Goal: Complete application form: Complete application form

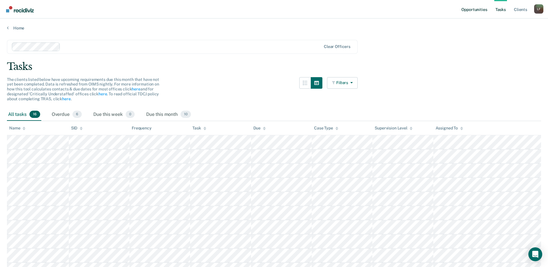
click at [471, 12] on link "Opportunities" at bounding box center [474, 9] width 28 height 18
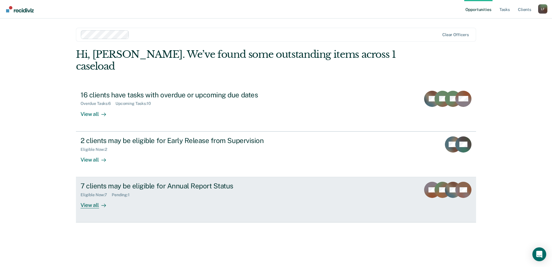
click at [158, 182] on div "7 clients may be eligible for Annual Report Status" at bounding box center [182, 186] width 203 height 8
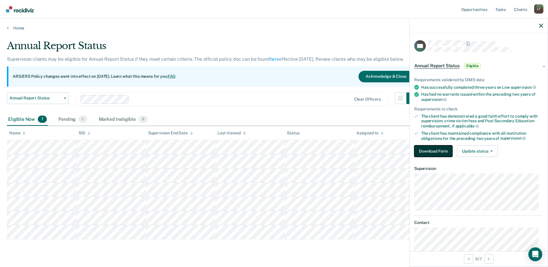
click at [427, 151] on button "Download Form" at bounding box center [433, 151] width 38 height 12
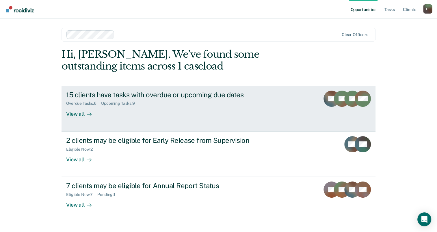
click at [257, 122] on link "15 clients have tasks with overdue or upcoming due dates Overdue Tasks : 6 Upco…" at bounding box center [219, 108] width 314 height 45
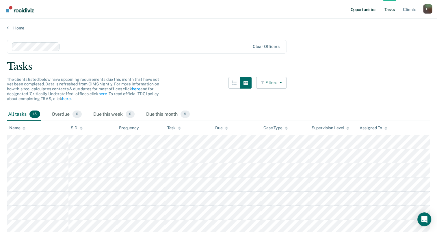
click at [354, 10] on link "Opportunities" at bounding box center [363, 9] width 28 height 18
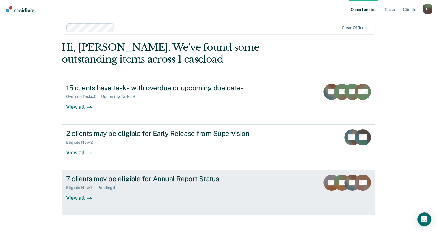
scroll to position [13, 0]
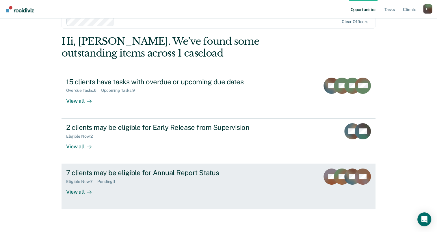
click at [193, 185] on div "7 clients may be eligible for Annual Report Status Eligible Now : 7 Pending : 1…" at bounding box center [174, 182] width 217 height 27
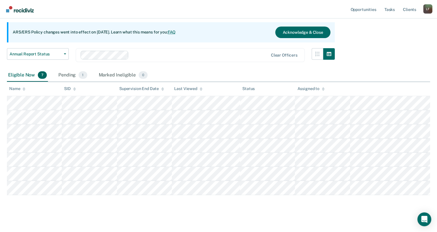
scroll to position [54, 0]
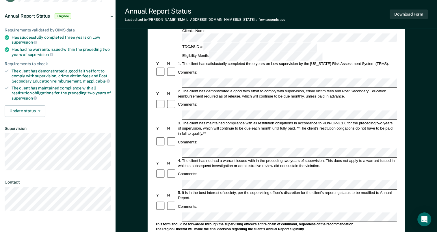
scroll to position [58, 0]
